Goal: Task Accomplishment & Management: Manage account settings

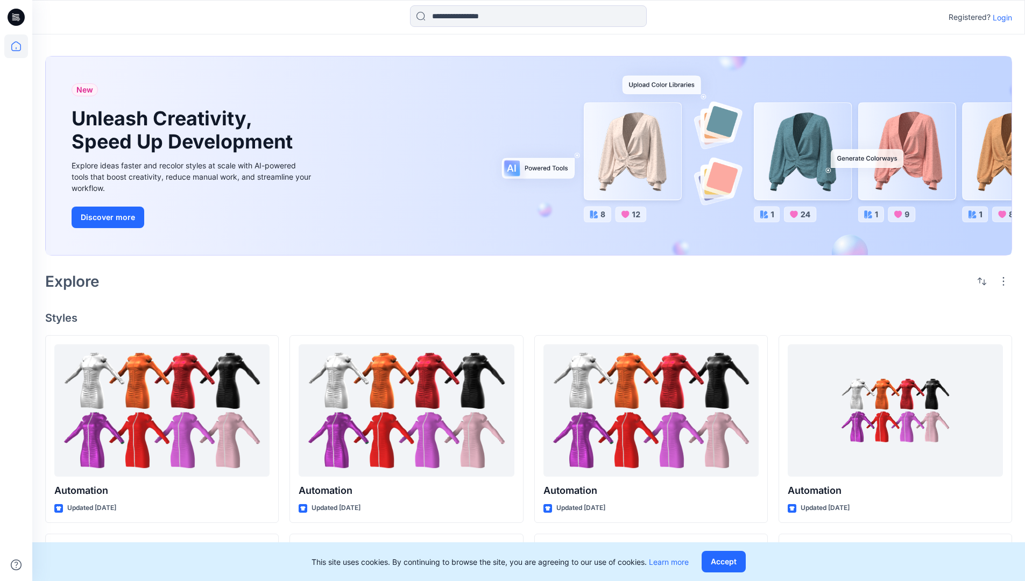
click at [999, 17] on p "Login" at bounding box center [1001, 17] width 19 height 11
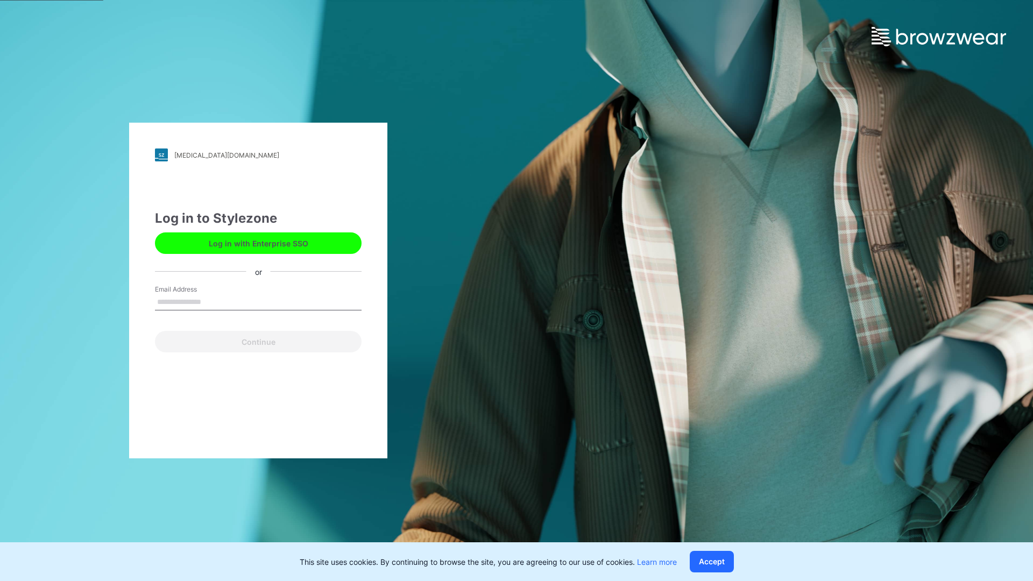
click at [212, 301] on input "Email Address" at bounding box center [258, 302] width 207 height 16
type input "**********"
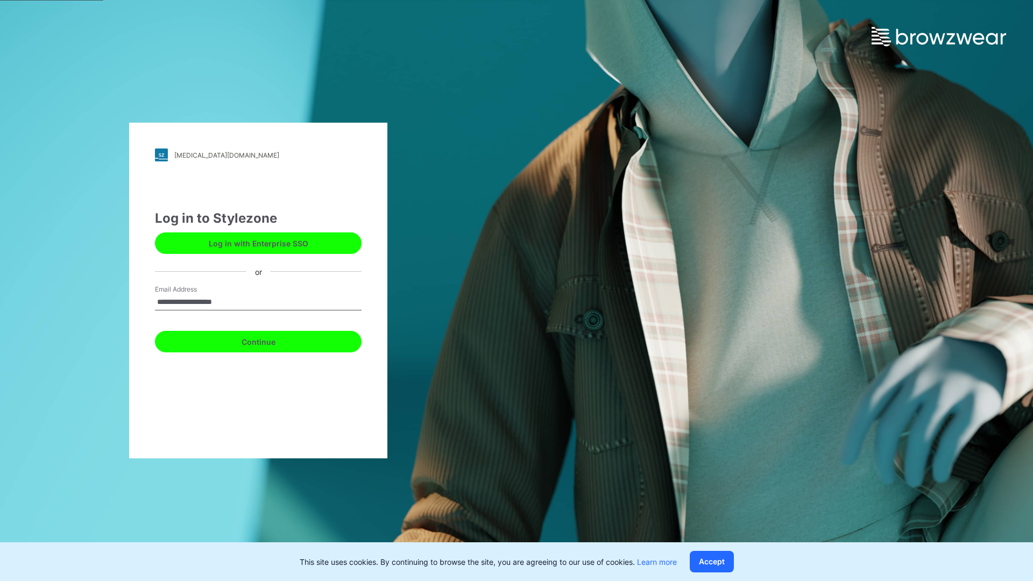
click at [270, 340] on button "Continue" at bounding box center [258, 342] width 207 height 22
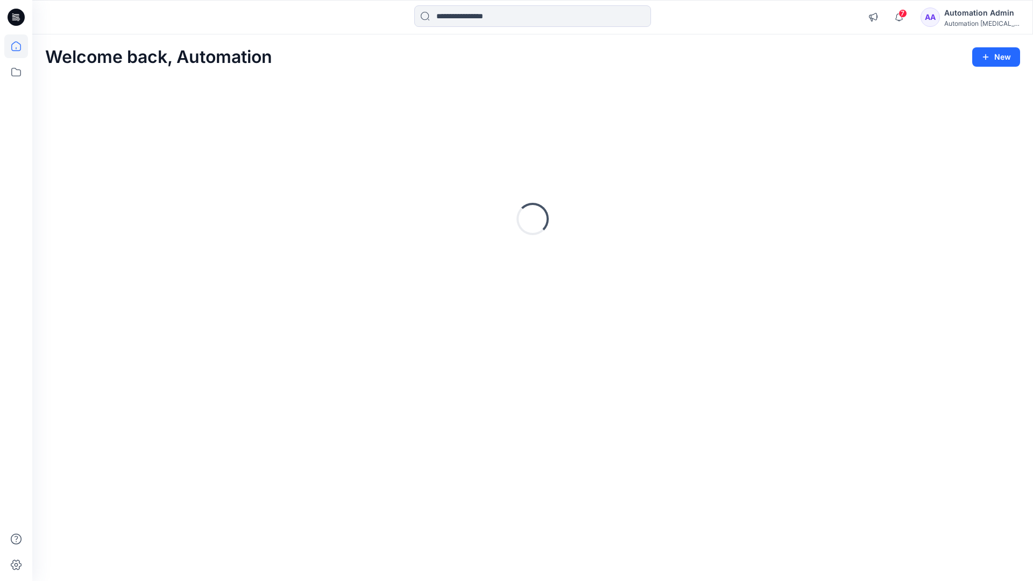
click at [20, 46] on icon at bounding box center [16, 46] width 10 height 10
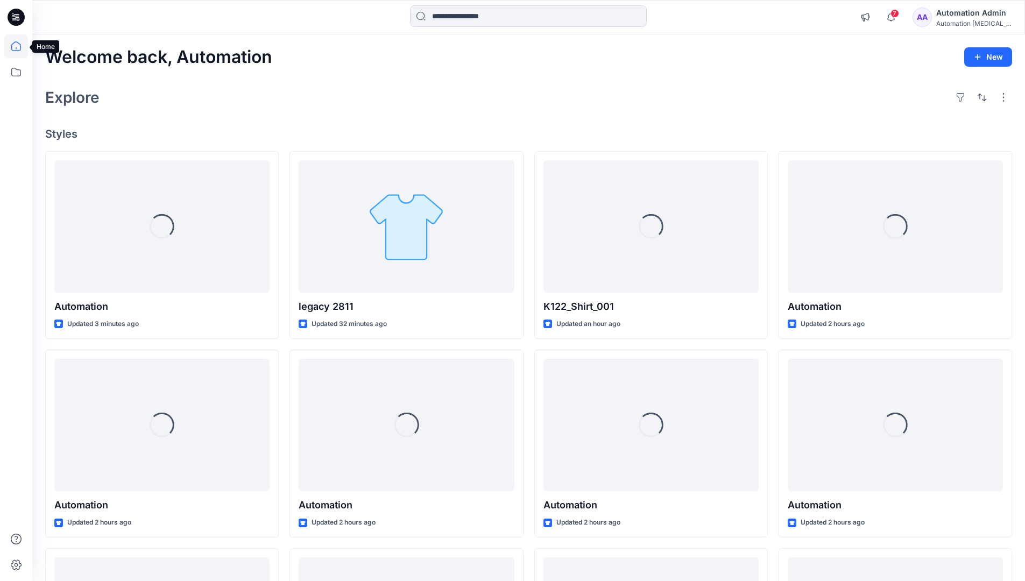
click at [961, 22] on div "Automation [MEDICAL_DATA]..." at bounding box center [973, 23] width 75 height 8
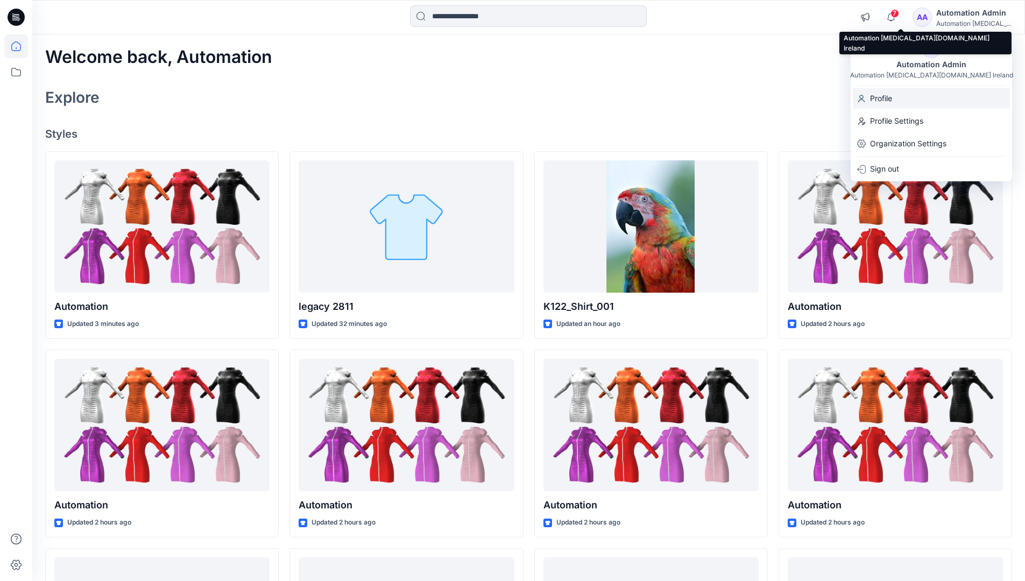
click at [908, 101] on div "Profile" at bounding box center [930, 98] width 157 height 20
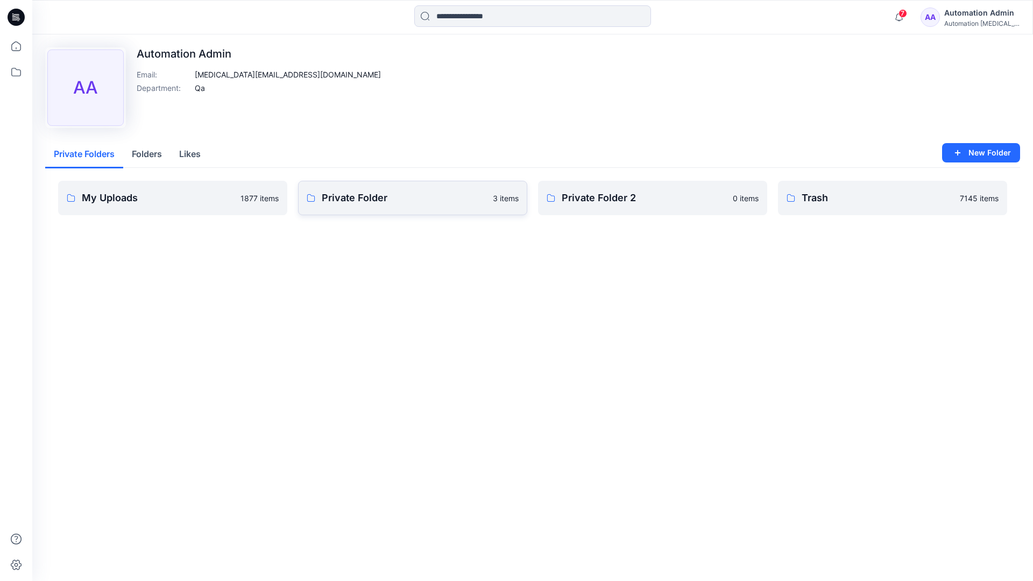
click at [360, 206] on link "Private Folder 3 items" at bounding box center [412, 198] width 229 height 34
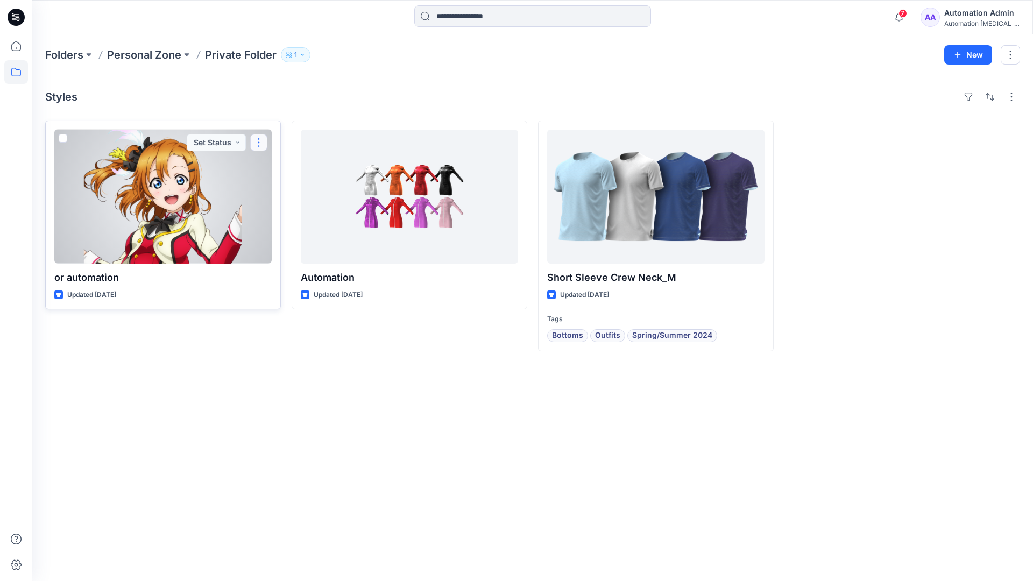
click at [257, 142] on button "button" at bounding box center [258, 142] width 17 height 17
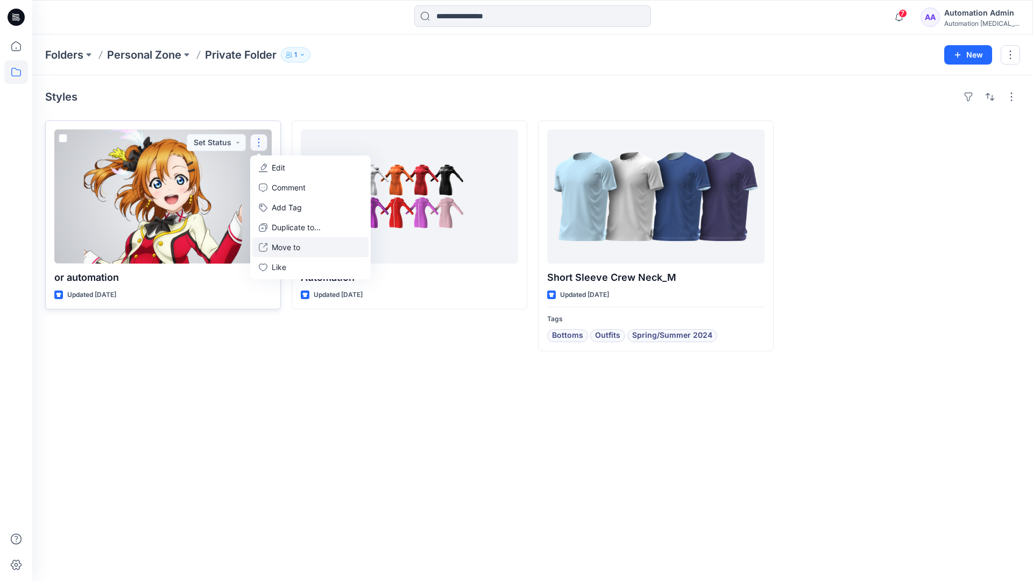
click at [277, 244] on p "Move to" at bounding box center [286, 246] width 29 height 11
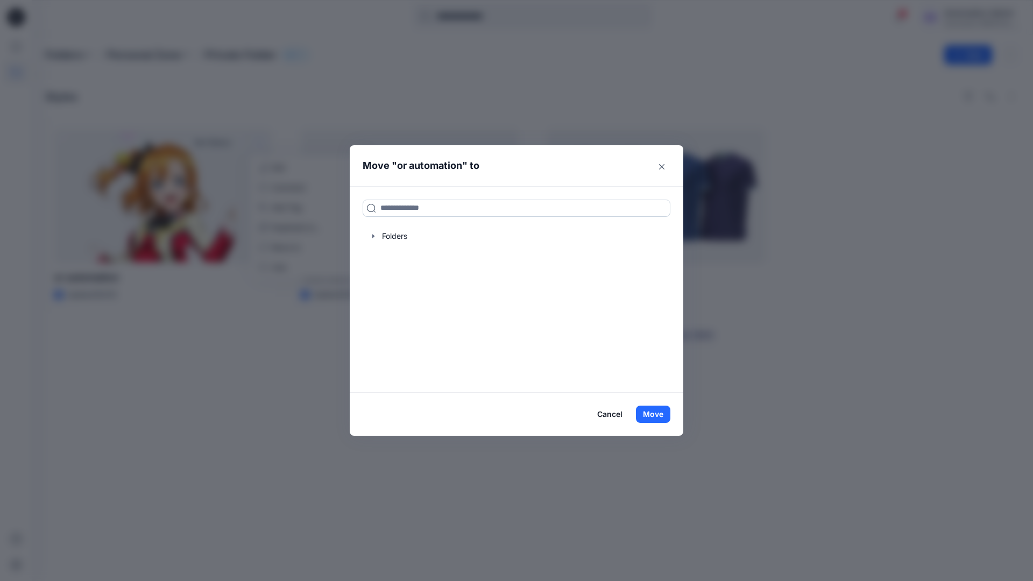
click at [474, 203] on input at bounding box center [516, 208] width 308 height 17
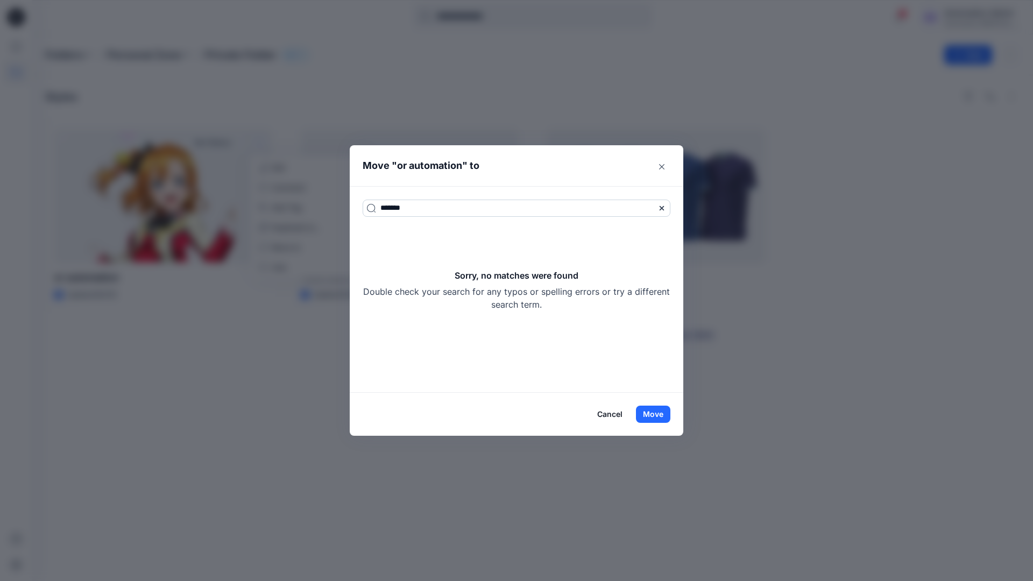
type input "*******"
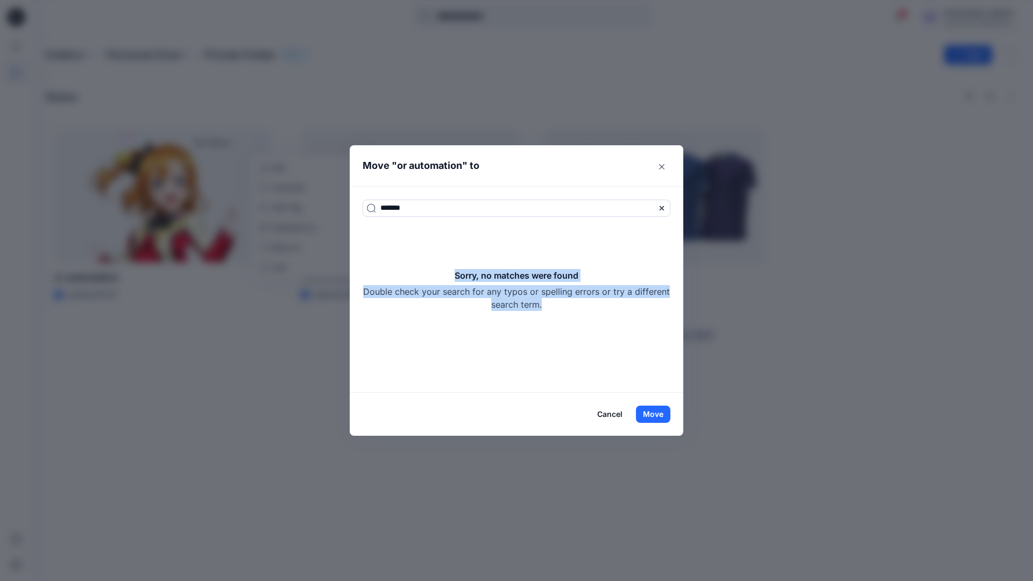
drag, startPoint x: 474, startPoint y: 203, endPoint x: 559, endPoint y: 303, distance: 130.9
click at [559, 303] on div "Sorry, no matches were found Double check your search for any typos or spelling…" at bounding box center [516, 290] width 308 height 42
click at [661, 413] on button "Move" at bounding box center [653, 414] width 34 height 17
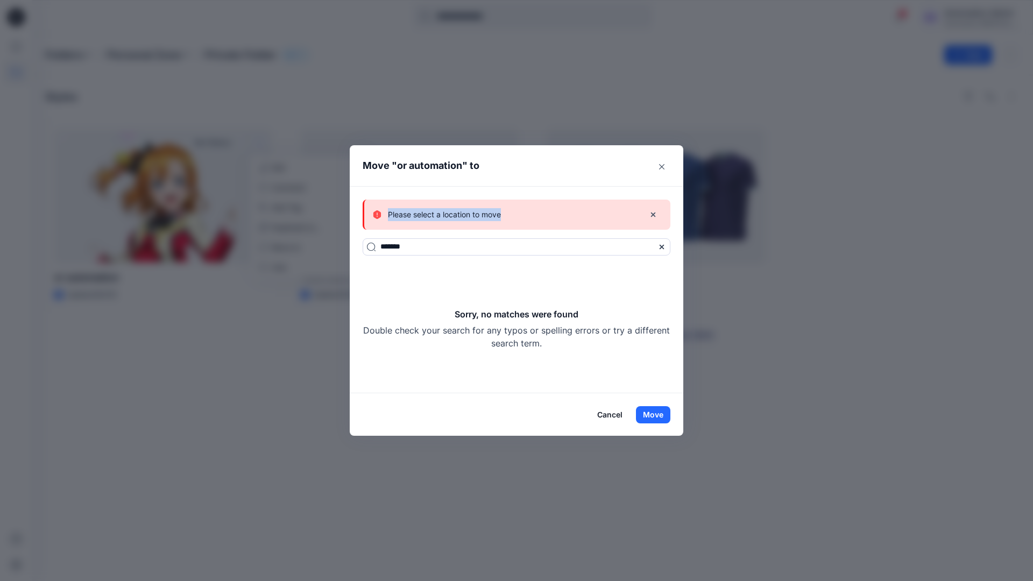
drag, startPoint x: 661, startPoint y: 413, endPoint x: 501, endPoint y: 215, distance: 254.3
click at [501, 215] on div "Please select a location to move" at bounding box center [504, 214] width 263 height 13
click at [613, 413] on button "Cancel" at bounding box center [609, 414] width 39 height 17
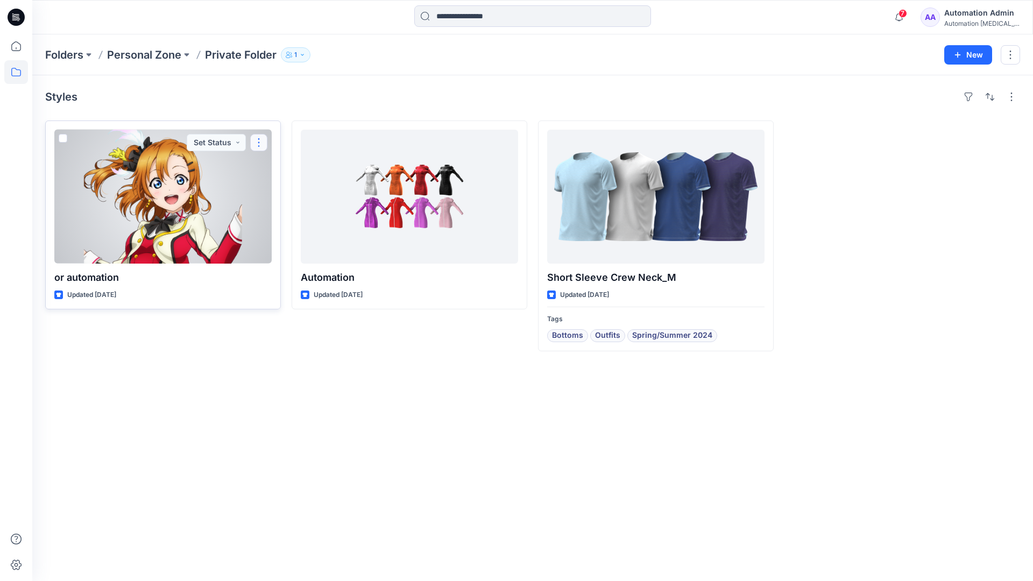
click at [259, 142] on button "button" at bounding box center [258, 142] width 17 height 17
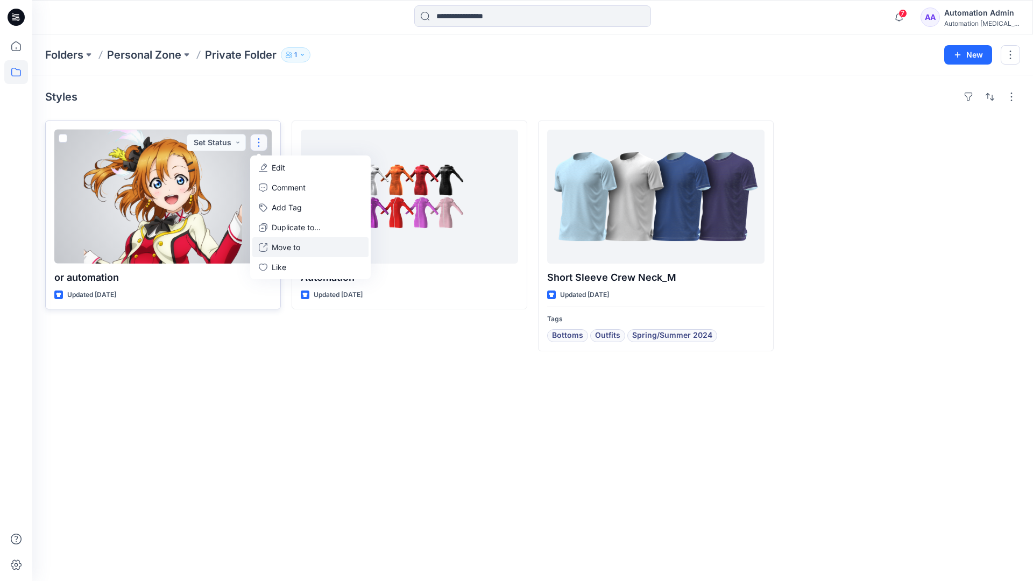
click at [291, 245] on p "Move to" at bounding box center [286, 246] width 29 height 11
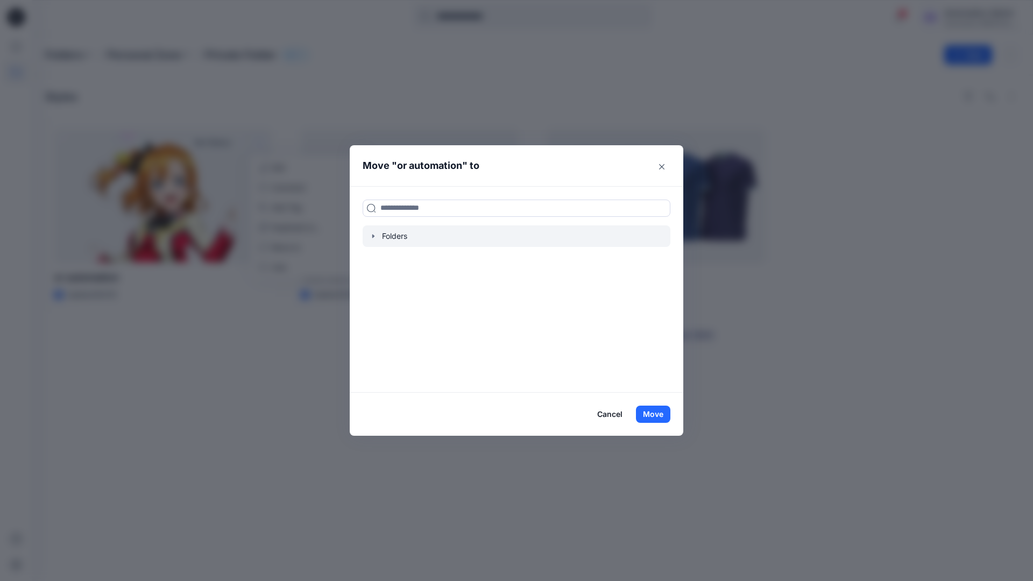
click at [375, 237] on icon "button" at bounding box center [373, 236] width 9 height 9
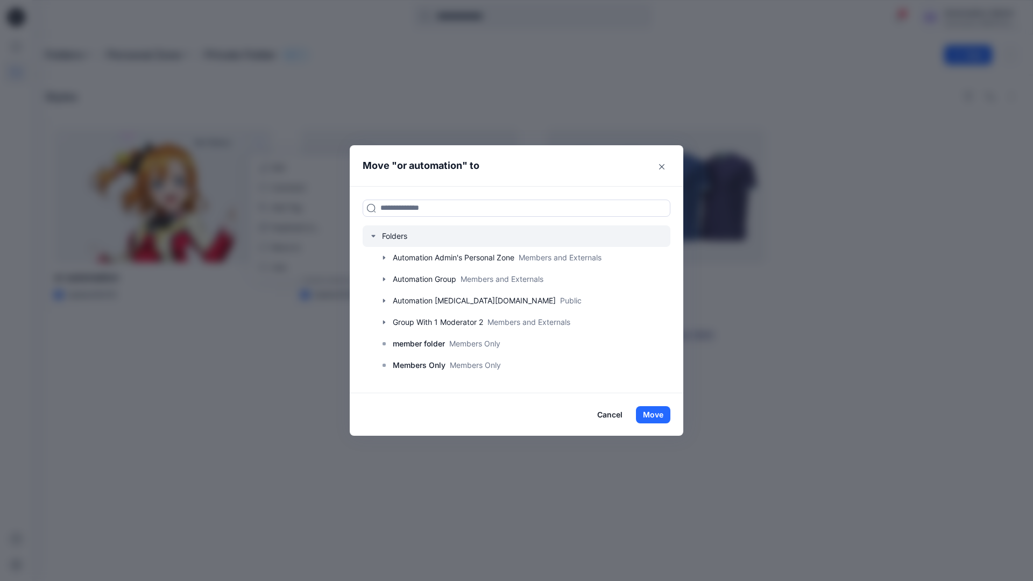
scroll to position [84, 0]
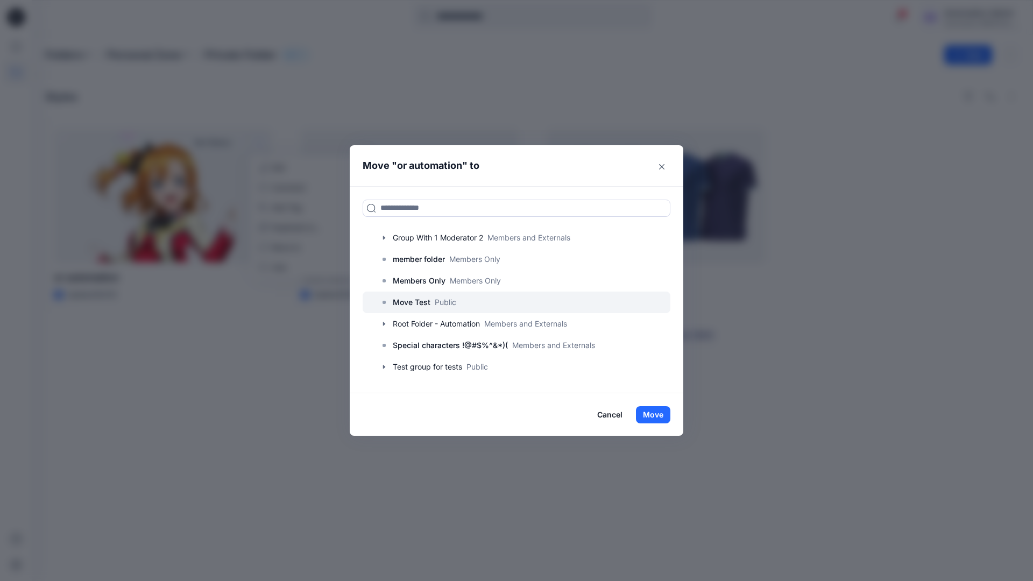
click at [417, 301] on p "Move Test" at bounding box center [412, 302] width 38 height 13
click at [656, 414] on button "Move" at bounding box center [653, 414] width 34 height 17
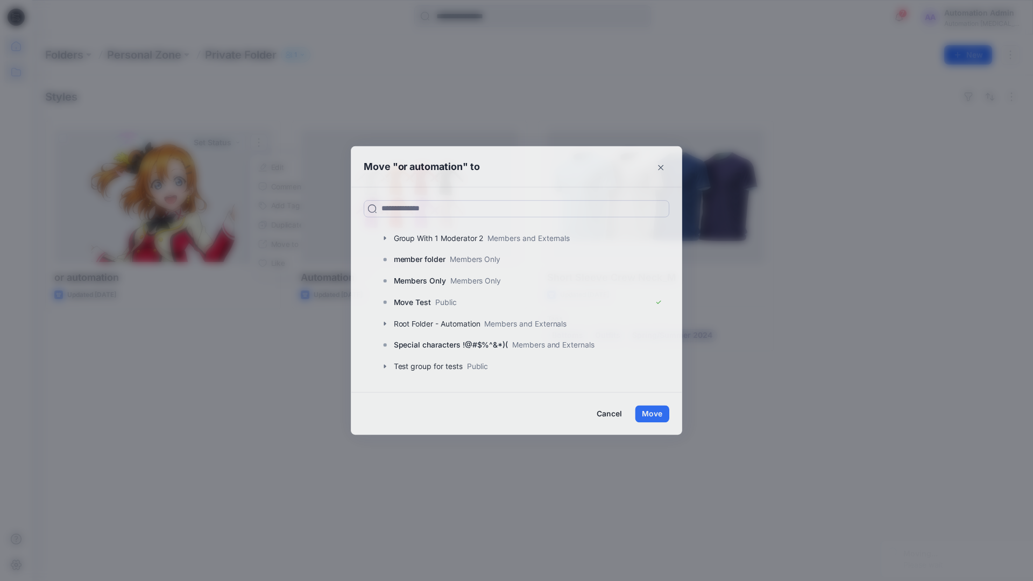
click at [17, 44] on icon at bounding box center [16, 46] width 24 height 24
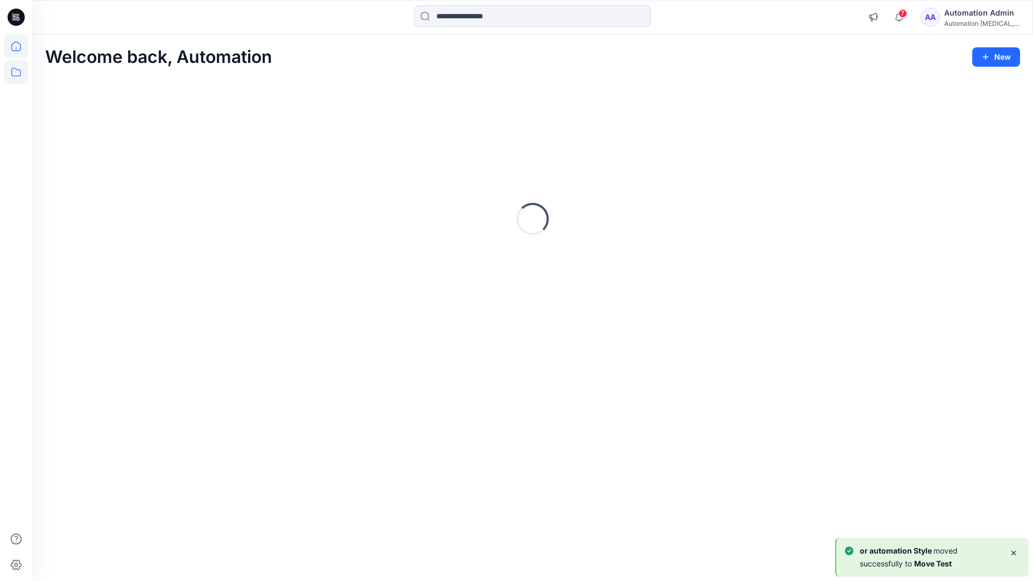
click at [18, 70] on icon at bounding box center [16, 72] width 24 height 24
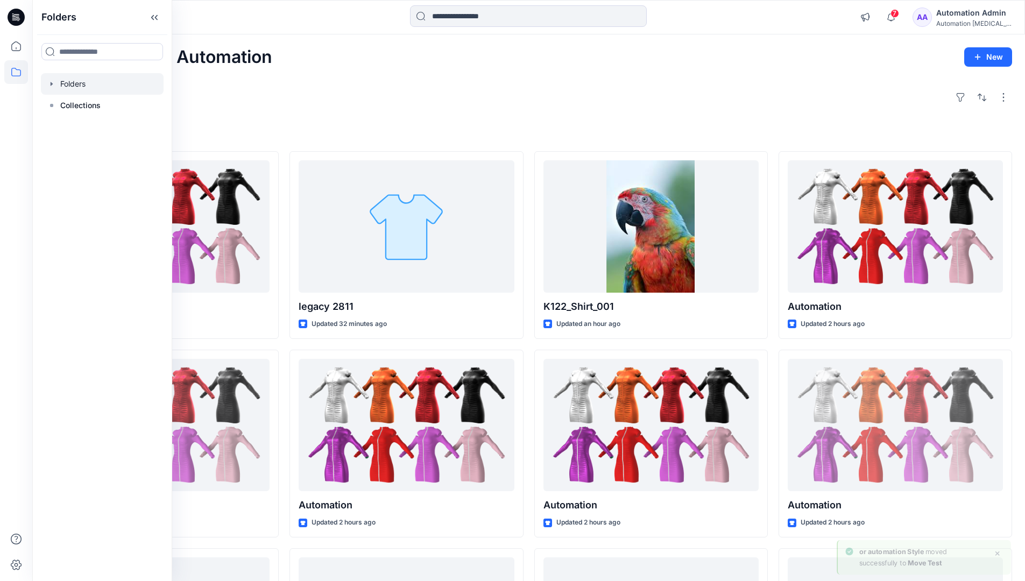
click at [72, 85] on div at bounding box center [102, 84] width 123 height 22
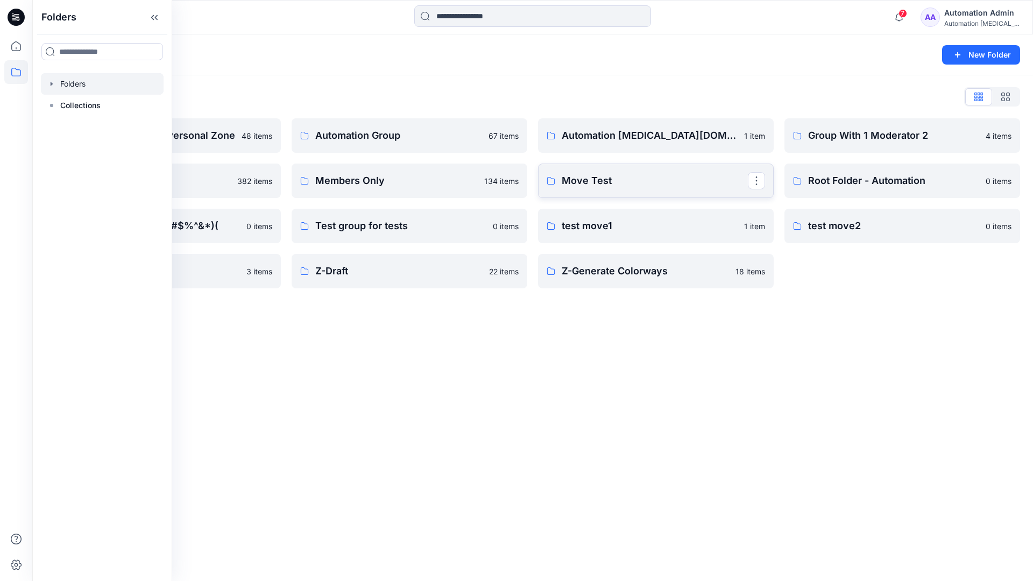
click at [731, 191] on link "Move Test" at bounding box center [656, 180] width 236 height 34
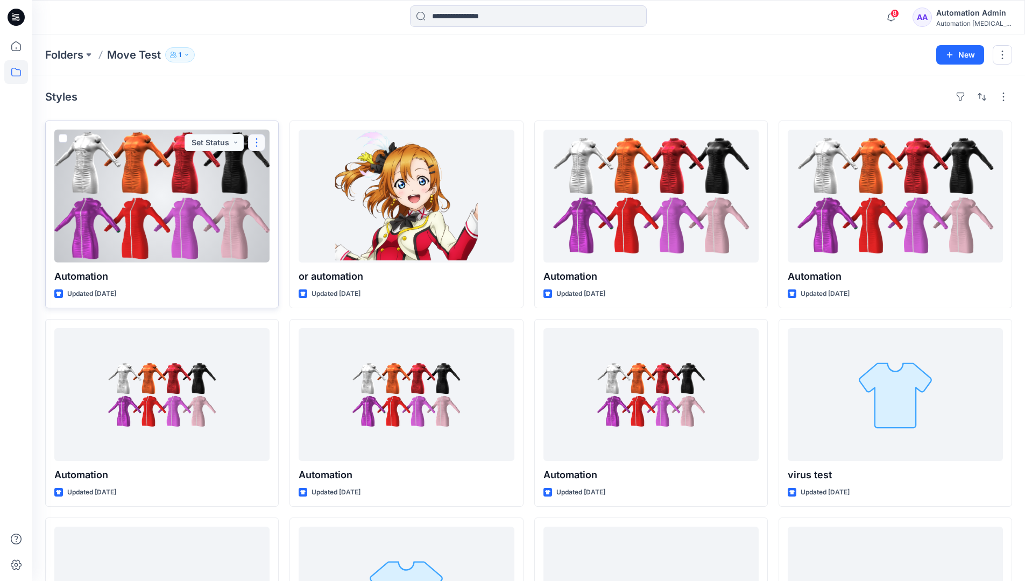
click at [257, 144] on button "button" at bounding box center [256, 142] width 17 height 17
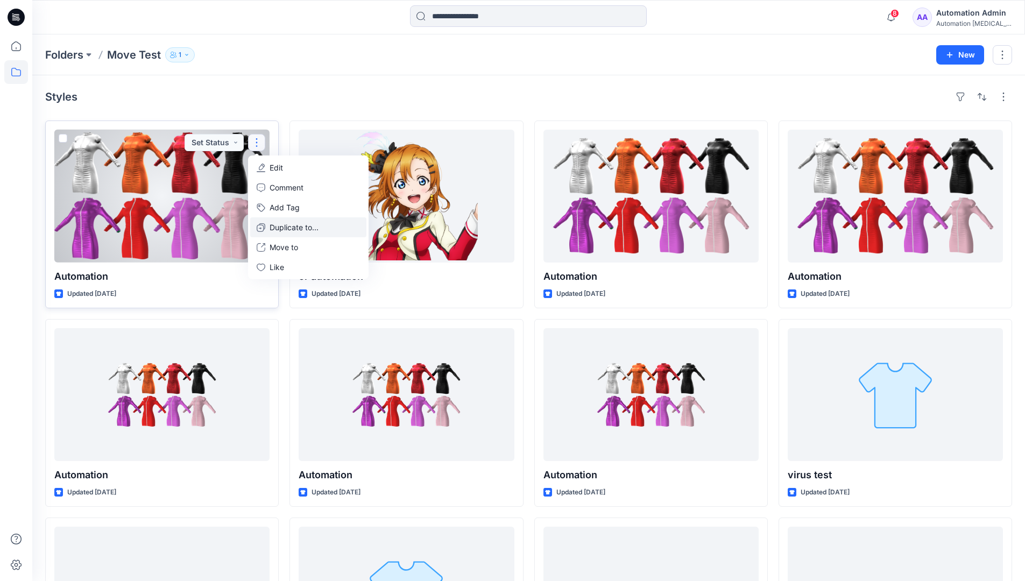
click at [277, 222] on p "Duplicate to..." at bounding box center [293, 227] width 49 height 11
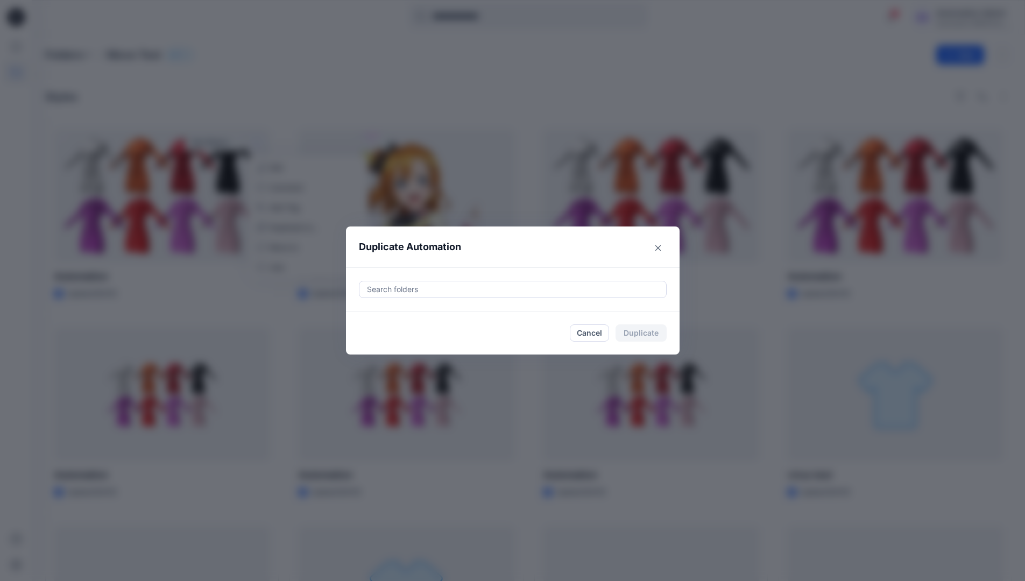
click at [401, 284] on div at bounding box center [513, 289] width 294 height 13
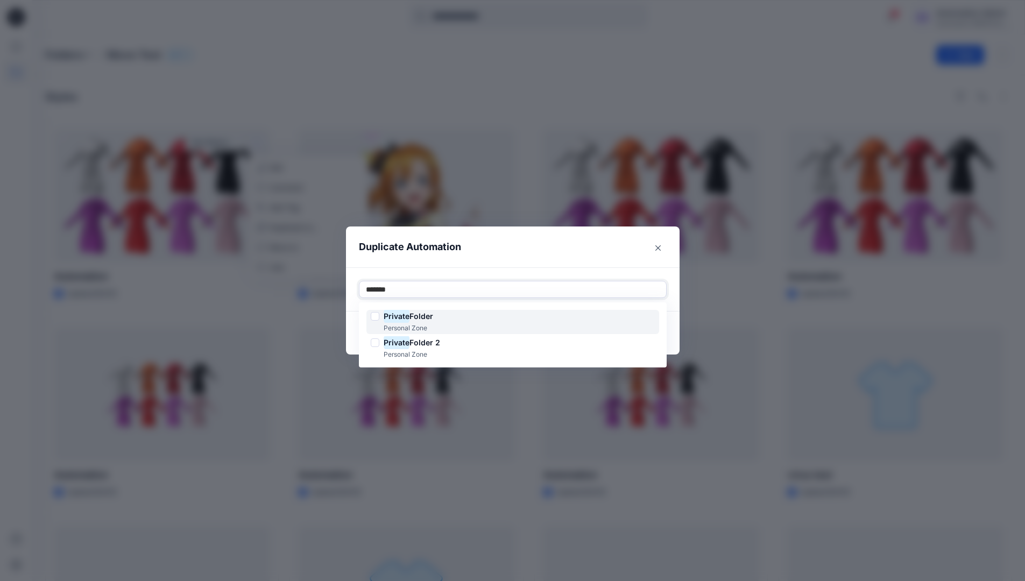
click at [423, 313] on span "Folder" at bounding box center [421, 315] width 24 height 9
type input "*******"
click at [511, 257] on header "Duplicate Automation" at bounding box center [502, 246] width 312 height 41
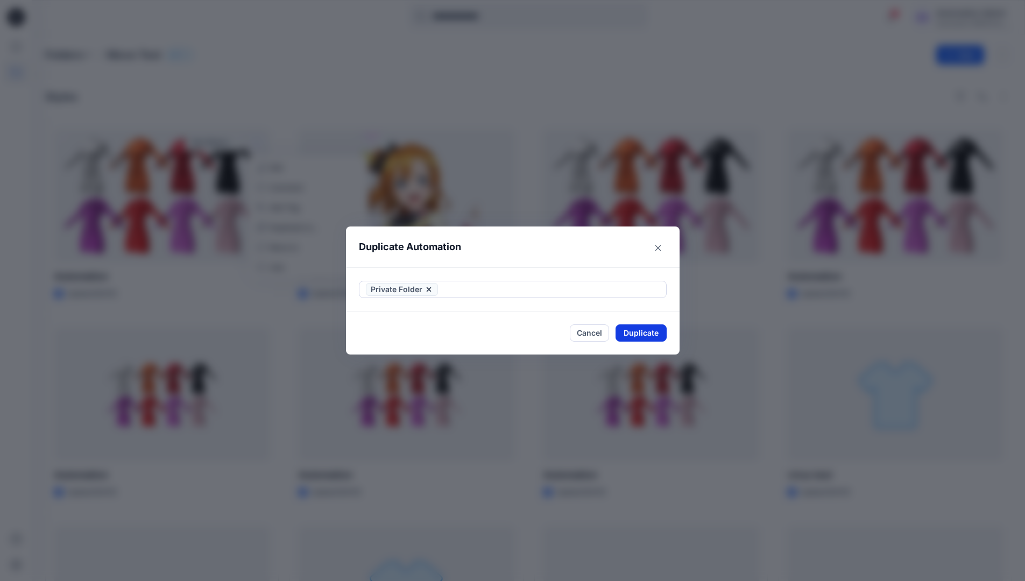
click at [652, 328] on button "Duplicate" at bounding box center [640, 332] width 51 height 17
click at [657, 332] on button "Close" at bounding box center [648, 332] width 35 height 17
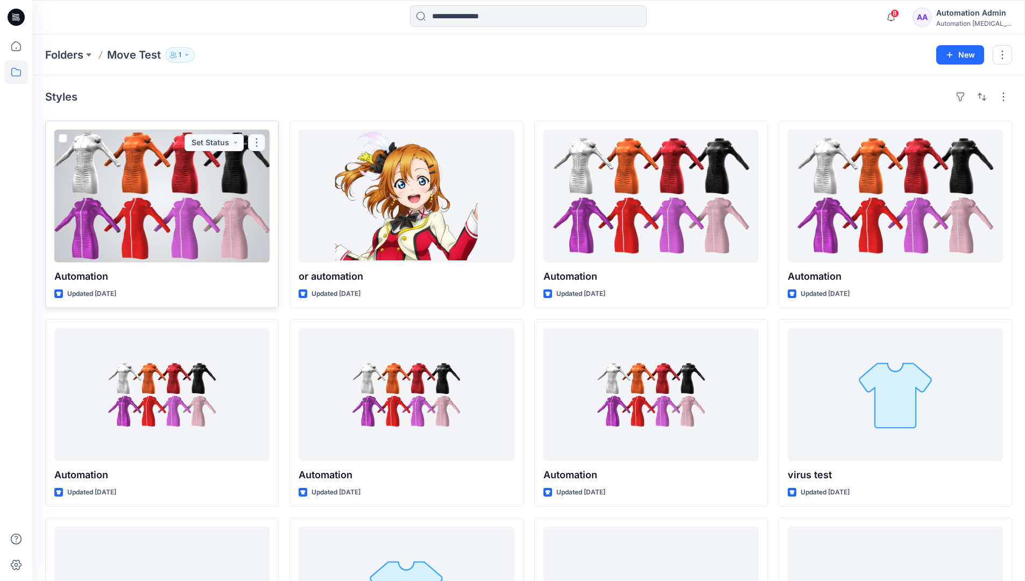
click at [256, 143] on button "button" at bounding box center [256, 142] width 17 height 17
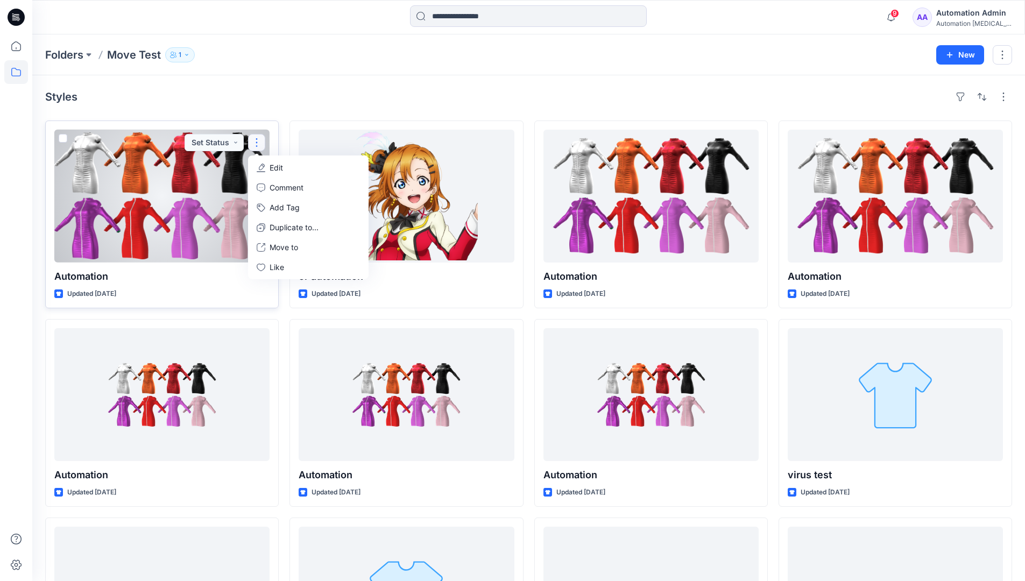
click at [272, 167] on p "Edit" at bounding box center [275, 167] width 13 height 11
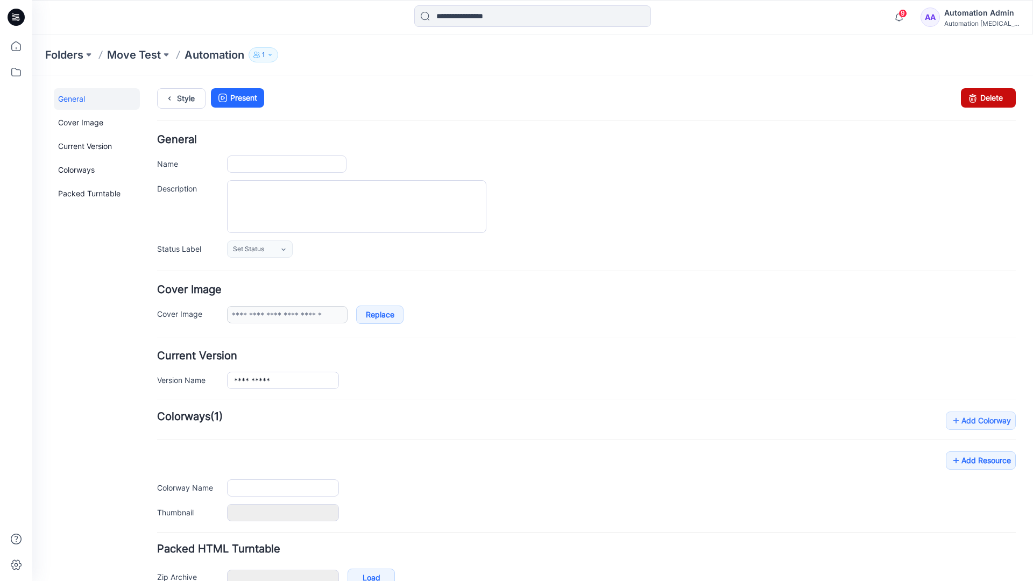
click at [965, 99] on icon at bounding box center [972, 97] width 15 height 19
type input "**********"
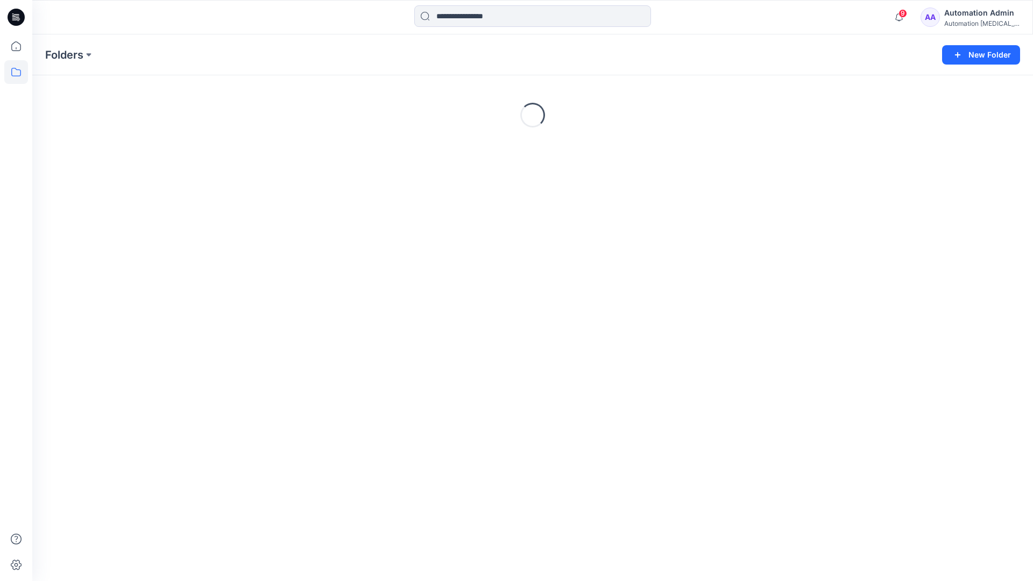
click at [962, 15] on div "Automation Admin" at bounding box center [981, 12] width 75 height 13
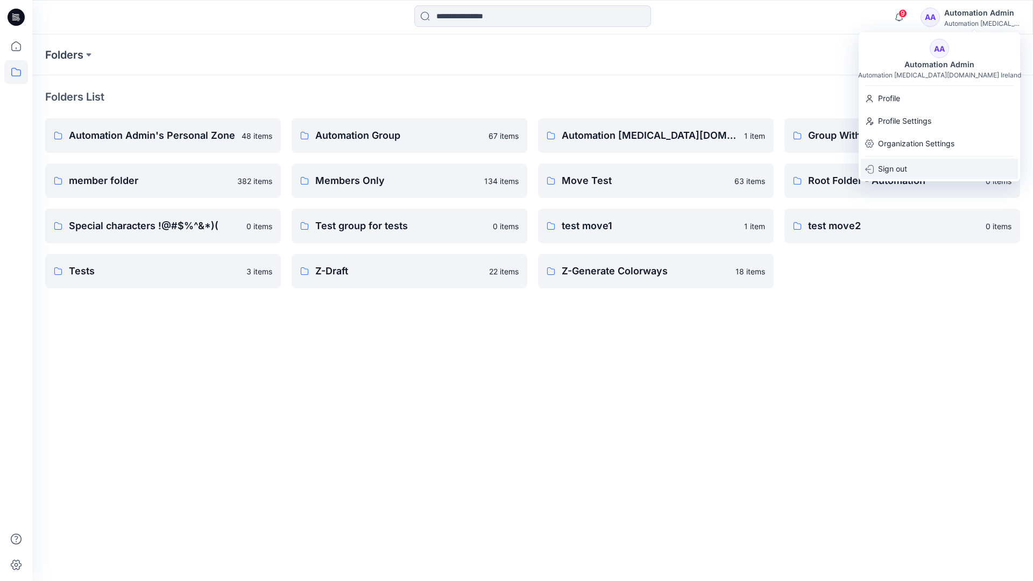
click at [894, 165] on p "Sign out" at bounding box center [892, 169] width 29 height 20
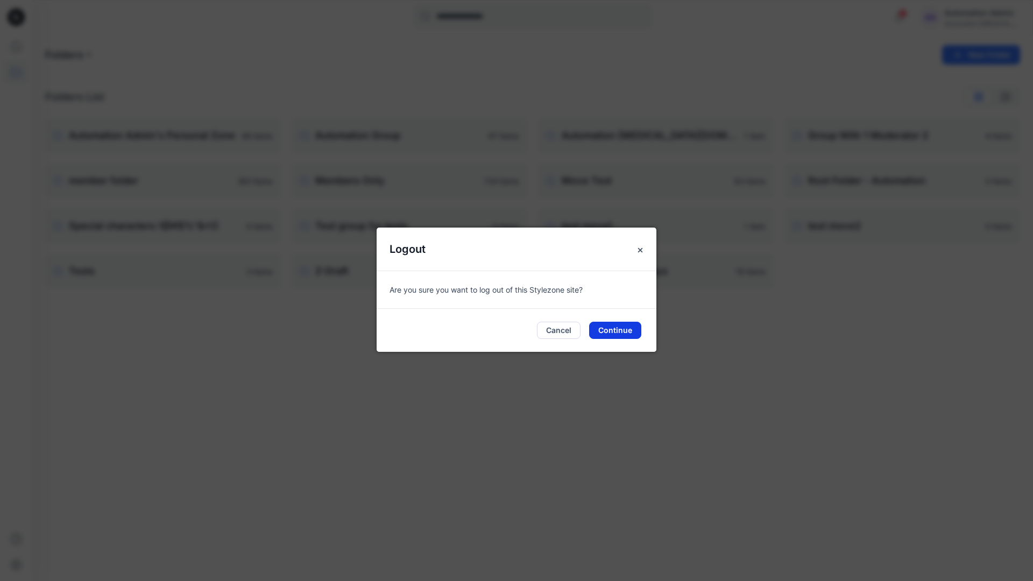
click at [623, 328] on button "Continue" at bounding box center [615, 330] width 52 height 17
